Goal: Navigation & Orientation: Find specific page/section

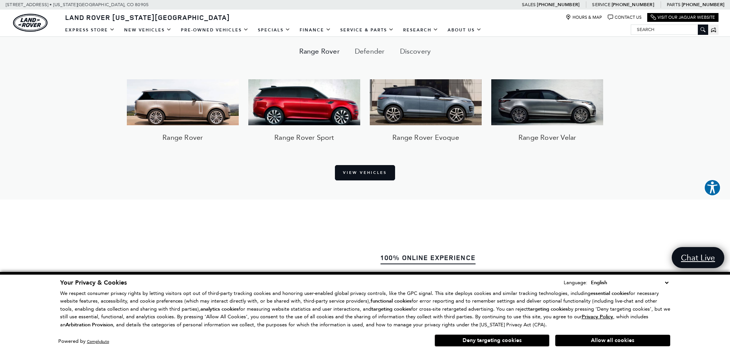
scroll to position [713, 0]
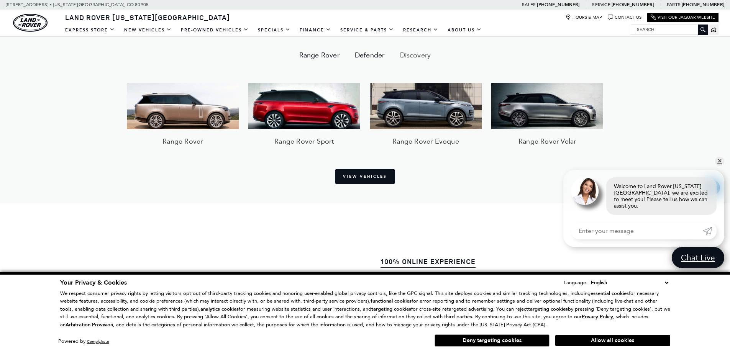
click at [376, 47] on button "Defender" at bounding box center [369, 55] width 45 height 18
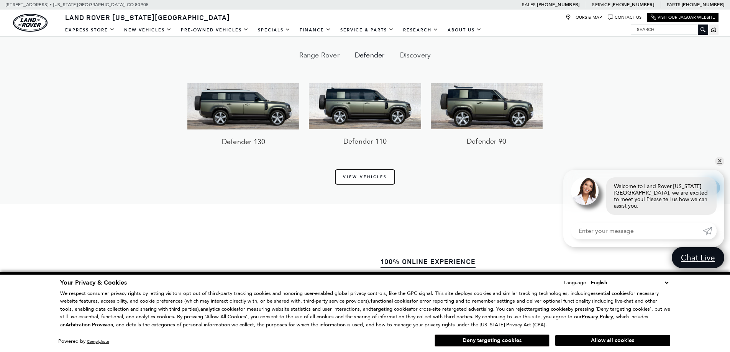
click at [361, 175] on link "View Vehicles" at bounding box center [365, 176] width 60 height 15
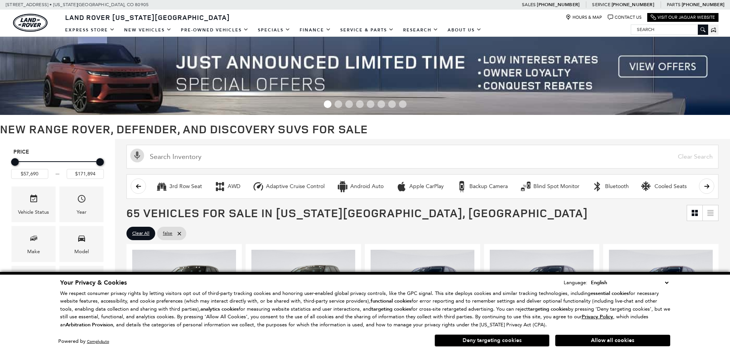
click at [514, 337] on button "Deny targeting cookies" at bounding box center [492, 341] width 115 height 12
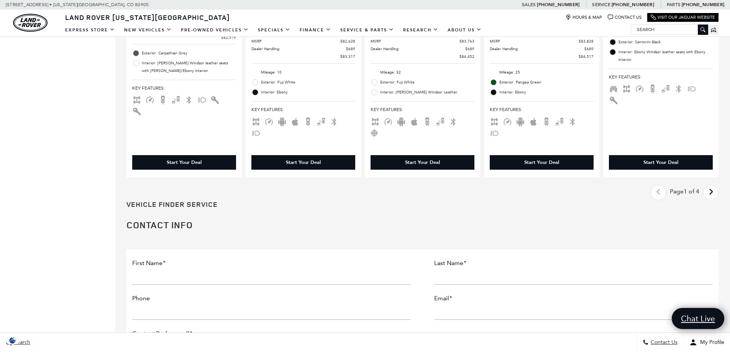
scroll to position [1344, 0]
